Goal: Task Accomplishment & Management: Manage account settings

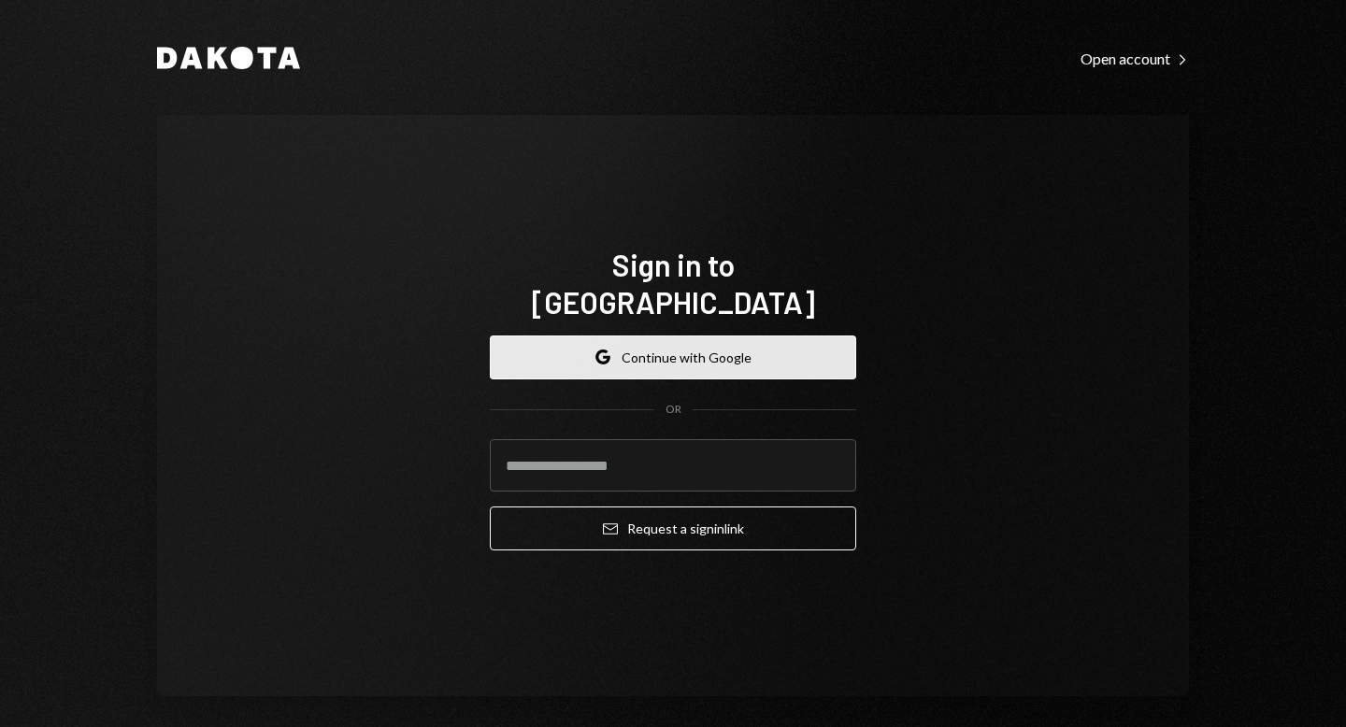
click at [609, 348] on button "Google Continue with Google" at bounding box center [673, 358] width 366 height 44
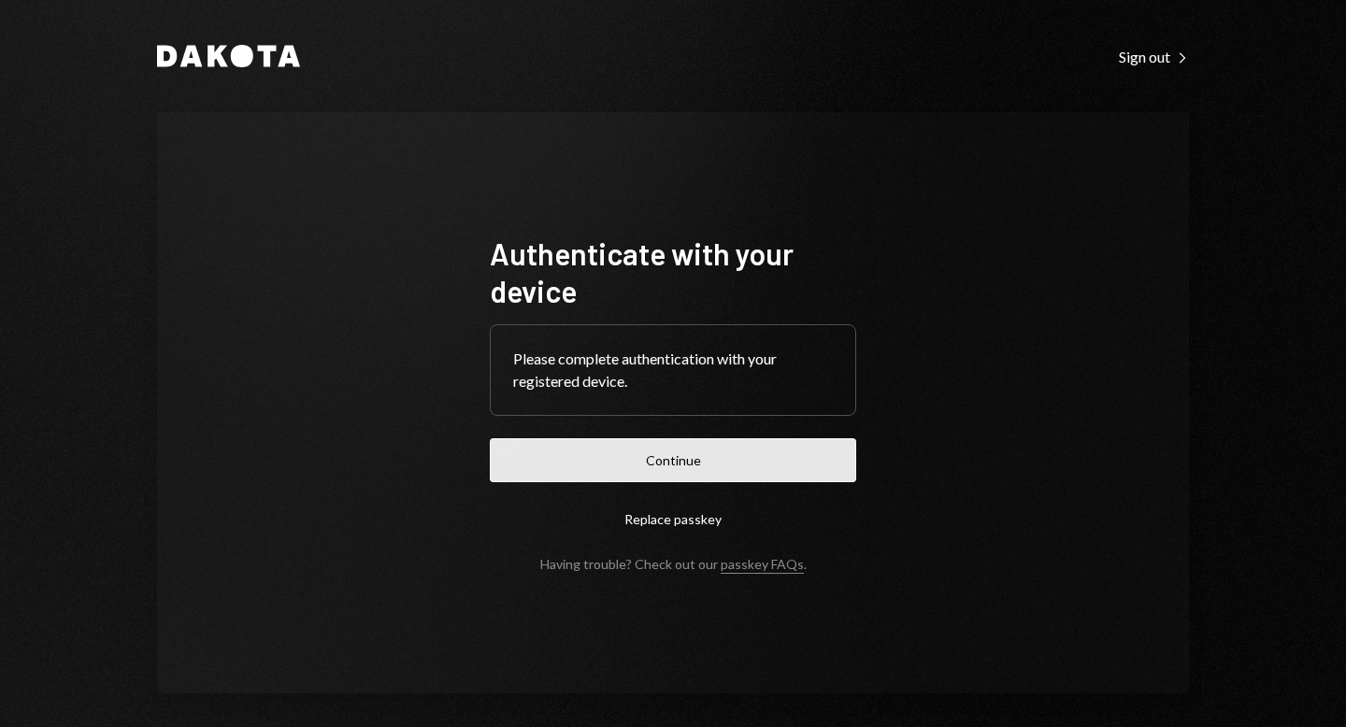
click at [682, 461] on button "Continue" at bounding box center [673, 460] width 366 height 44
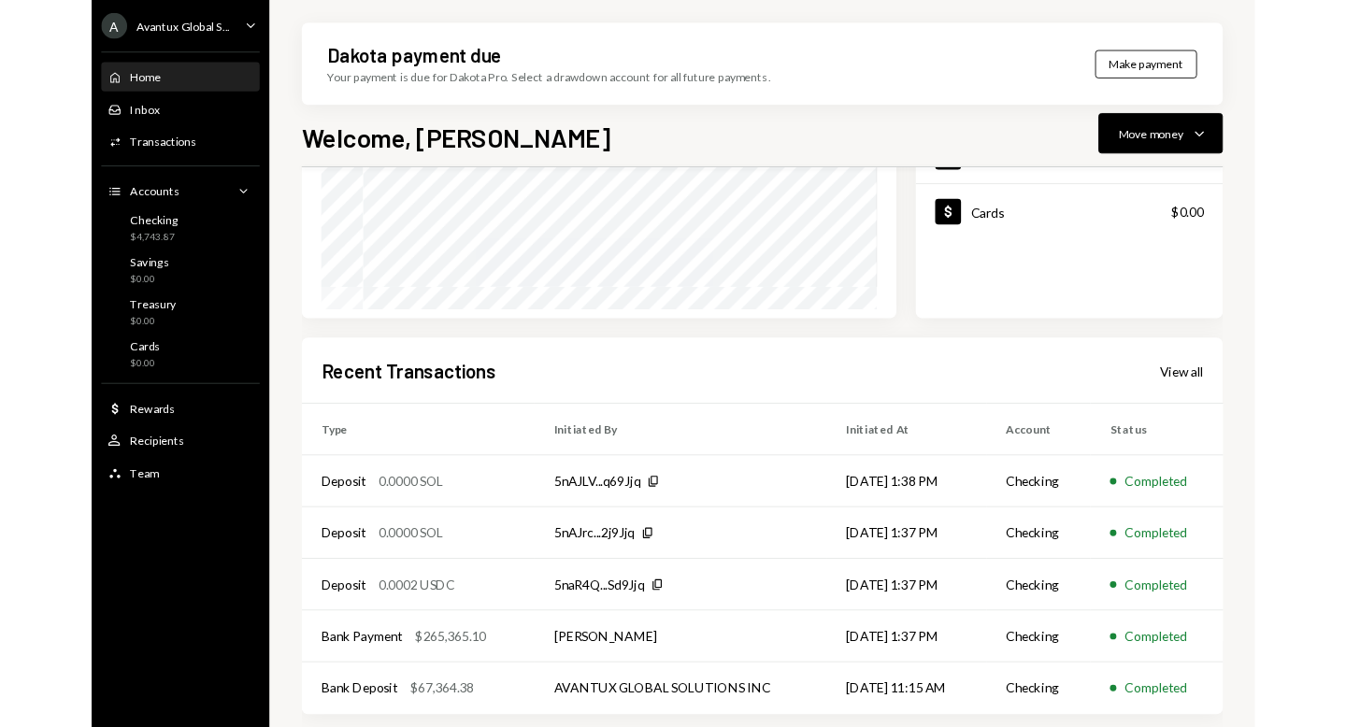
scroll to position [399, 0]
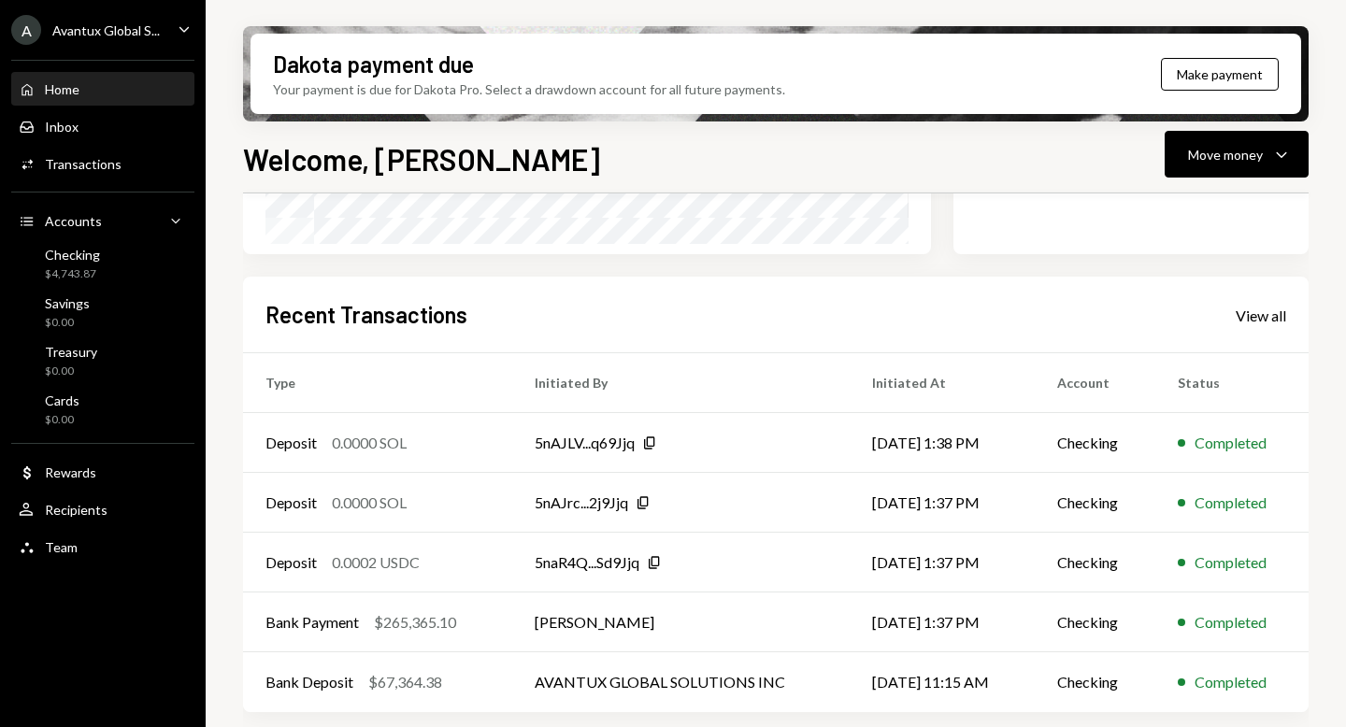
click at [115, 28] on div "Avantux Global S..." at bounding box center [105, 30] width 107 height 16
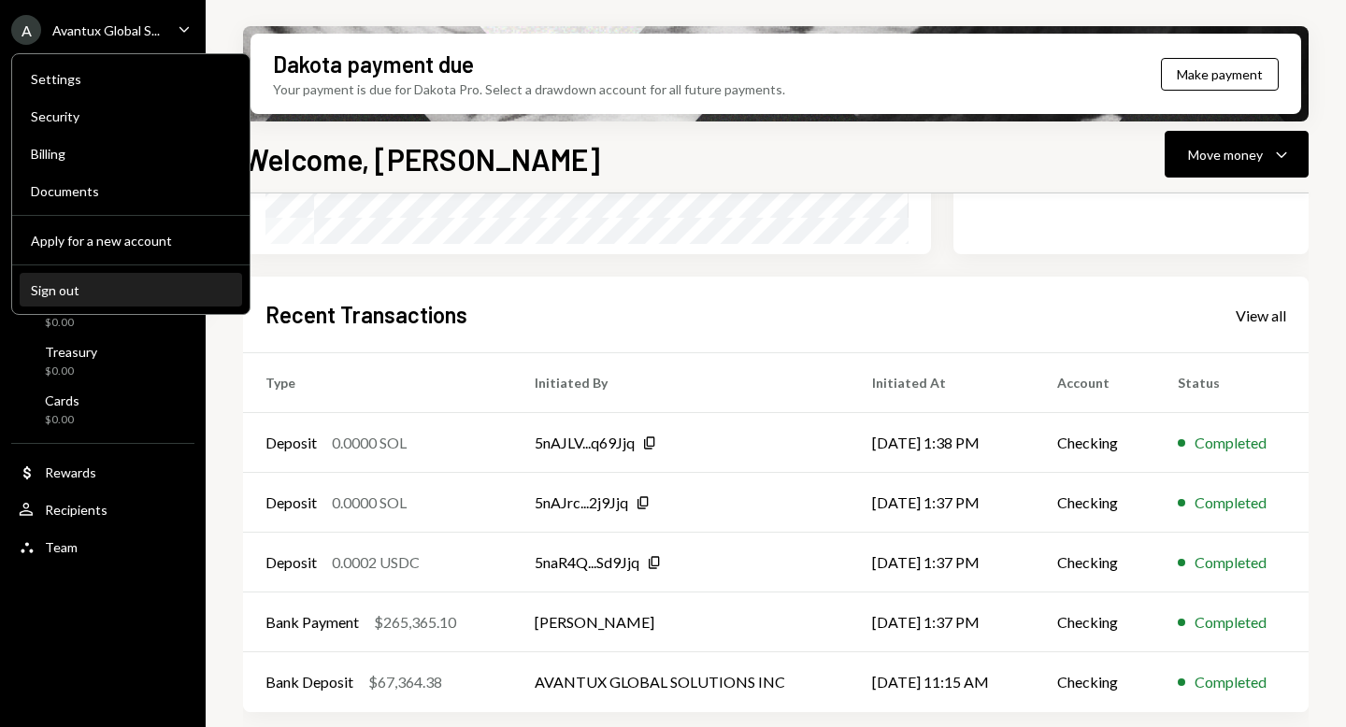
click at [126, 284] on div "Sign out" at bounding box center [131, 290] width 200 height 16
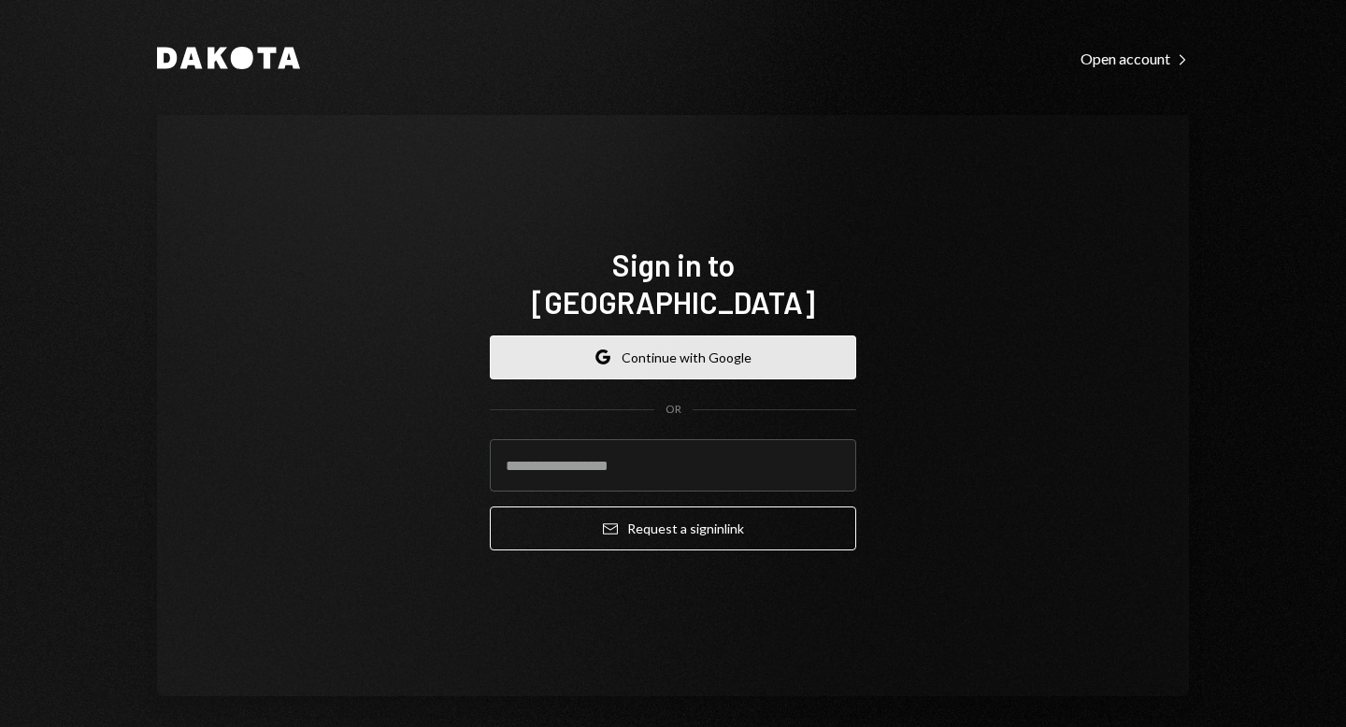
click at [606, 356] on icon "button" at bounding box center [606, 359] width 7 height 7
